Goal: Task Accomplishment & Management: Manage account settings

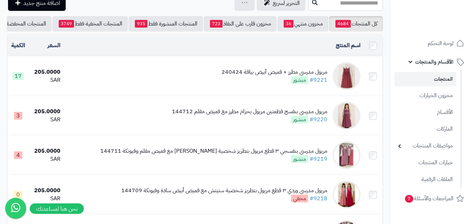
scroll to position [35, 0]
click at [353, 80] on img at bounding box center [346, 76] width 28 height 28
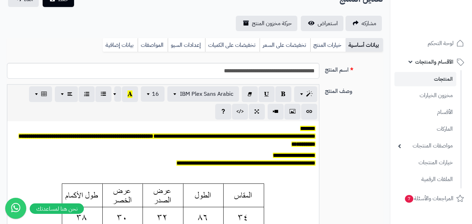
scroll to position [59, 0]
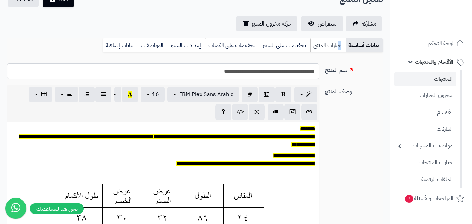
click at [338, 45] on link "خيارات المنتج" at bounding box center [327, 45] width 35 height 14
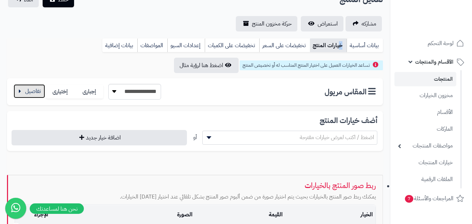
click at [22, 90] on button "button" at bounding box center [29, 91] width 31 height 14
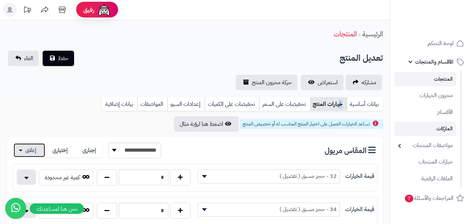
scroll to position [0, 0]
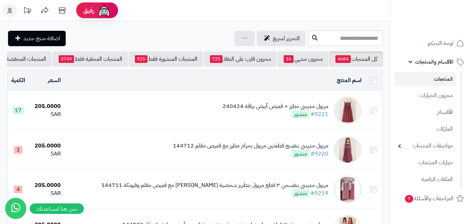
scroll to position [35, 0]
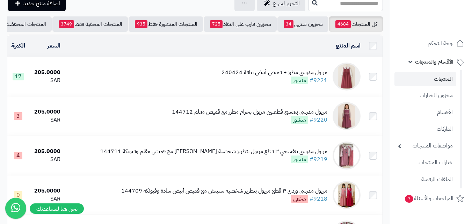
click at [437, 79] on link "المنتجات" at bounding box center [425, 79] width 62 height 14
